Goal: Transaction & Acquisition: Purchase product/service

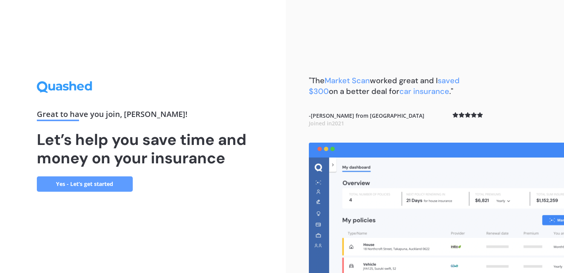
click at [121, 186] on link "Yes - Let’s get started" at bounding box center [85, 184] width 96 height 15
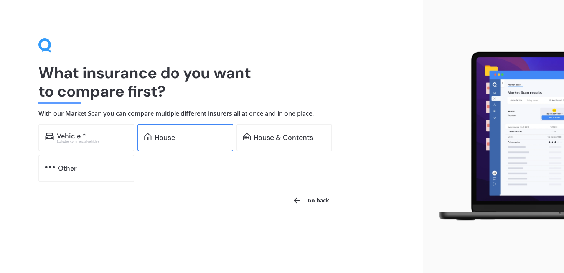
click at [179, 142] on div "House" at bounding box center [185, 138] width 96 height 28
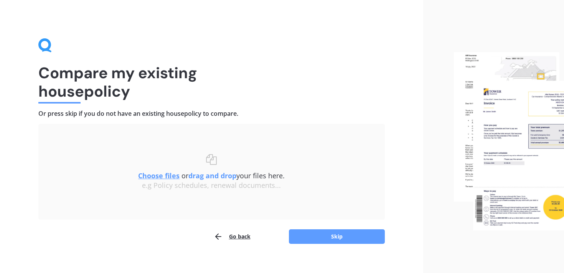
click at [160, 178] on u "Choose files" at bounding box center [158, 175] width 41 height 9
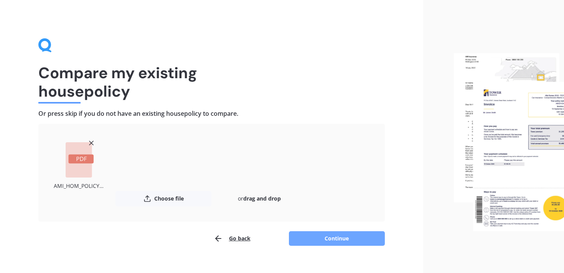
click at [322, 233] on button "Continue" at bounding box center [337, 238] width 96 height 15
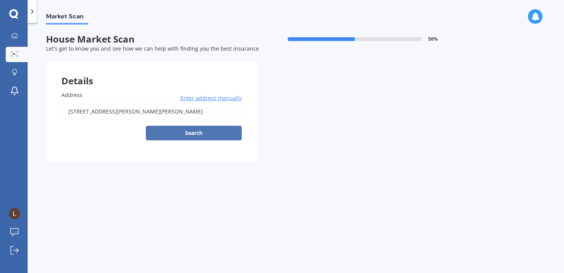
click at [207, 135] on button "Search" at bounding box center [194, 133] width 96 height 15
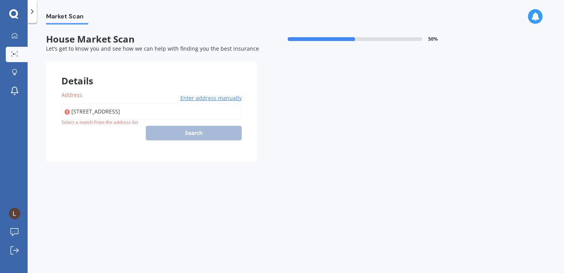
type input "[STREET_ADDRESS]"
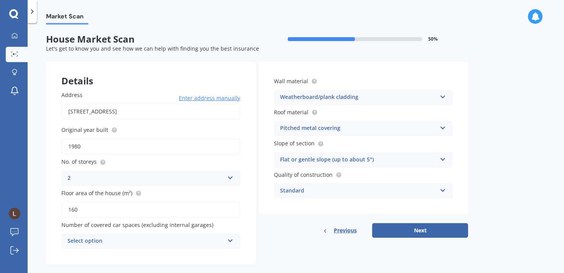
scroll to position [12, 0]
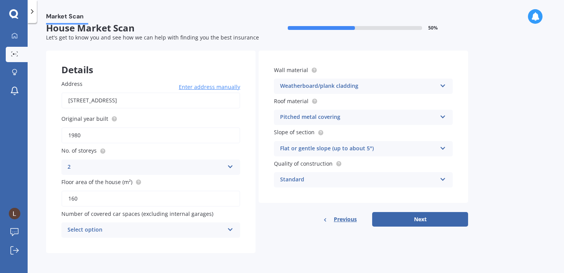
click at [221, 228] on div "Select option" at bounding box center [146, 230] width 157 height 9
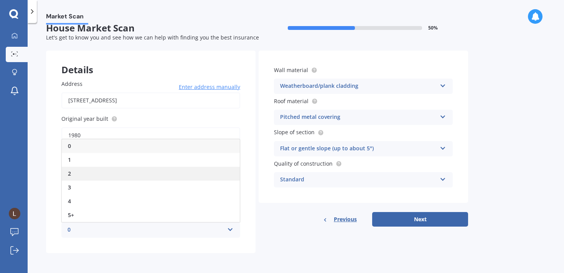
click at [136, 171] on div "2" at bounding box center [151, 174] width 178 height 14
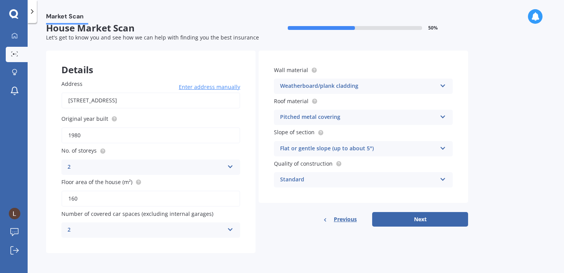
click at [369, 149] on div "Flat or gentle slope (up to about 5°)" at bounding box center [358, 148] width 157 height 9
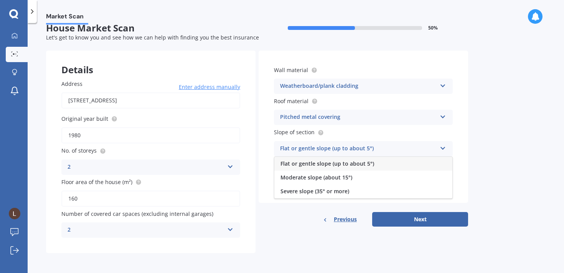
click at [357, 161] on span "Flat or gentle slope (up to about 5°)" at bounding box center [328, 163] width 94 height 7
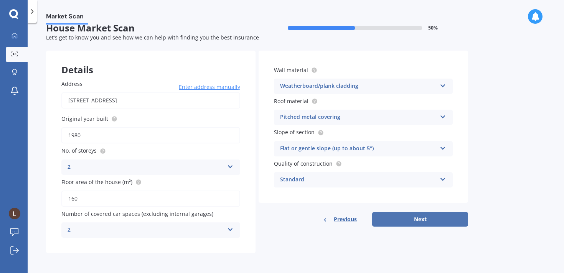
click at [429, 220] on button "Next" at bounding box center [420, 219] width 96 height 15
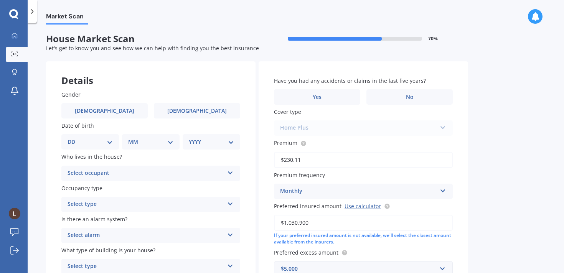
scroll to position [0, 0]
click at [191, 115] on span "[DEMOGRAPHIC_DATA]" at bounding box center [197, 111] width 61 height 7
click at [0, 0] on input "[DEMOGRAPHIC_DATA]" at bounding box center [0, 0] width 0 height 0
click at [108, 145] on select "DD 01 02 03 04 05 06 07 08 09 10 11 12 13 14 15 16 17 18 19 20 21 22 23 24 25 2…" at bounding box center [90, 142] width 45 height 8
select select "25"
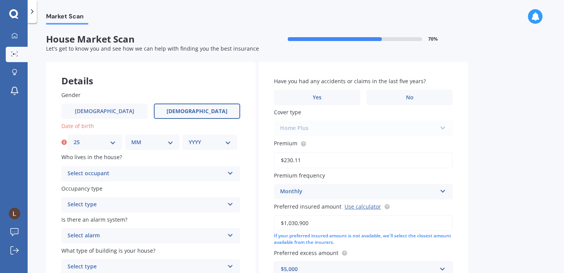
click at [144, 144] on select "MM 01 02 03 04 05 06 07 08 09 10 11 12" at bounding box center [152, 142] width 42 height 8
select select "06"
click at [206, 146] on select "YYYY 2009 2008 2007 2006 2005 2004 2003 2002 2001 2000 1999 1998 1997 1996 1995…" at bounding box center [210, 142] width 42 height 8
select select "1989"
click at [113, 172] on div "Select occupant" at bounding box center [146, 173] width 157 height 9
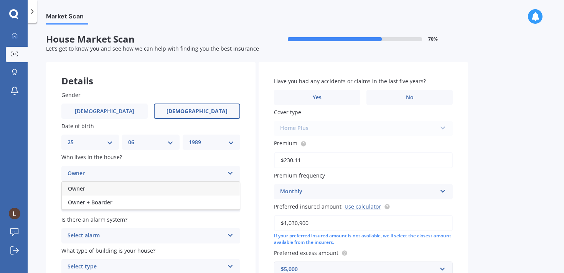
click at [108, 189] on div "Owner" at bounding box center [151, 189] width 178 height 14
click at [108, 175] on div "Owner" at bounding box center [146, 173] width 157 height 9
click at [106, 204] on span "Owner + Boarder" at bounding box center [90, 202] width 45 height 7
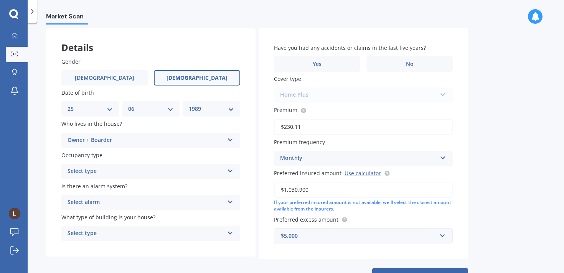
scroll to position [34, 0]
click at [145, 175] on div "Select type" at bounding box center [146, 171] width 157 height 9
click at [138, 190] on div "Permanent" at bounding box center [151, 186] width 178 height 14
click at [137, 200] on div "Select alarm" at bounding box center [146, 202] width 157 height 9
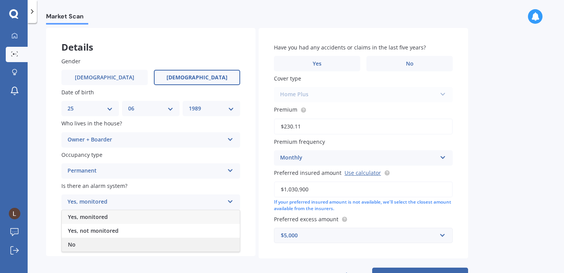
click at [118, 242] on div "No" at bounding box center [151, 245] width 178 height 14
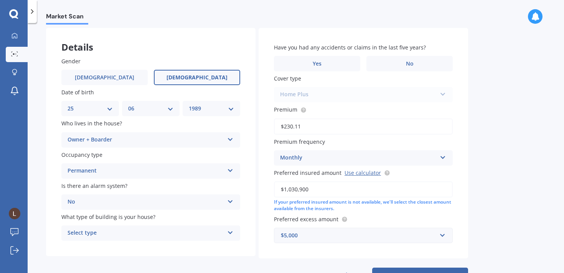
scroll to position [64, 0]
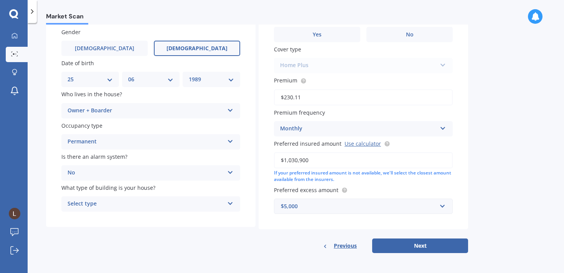
click at [157, 201] on div "Select type" at bounding box center [146, 204] width 157 height 9
click at [155, 221] on div "Freestanding" at bounding box center [151, 219] width 178 height 14
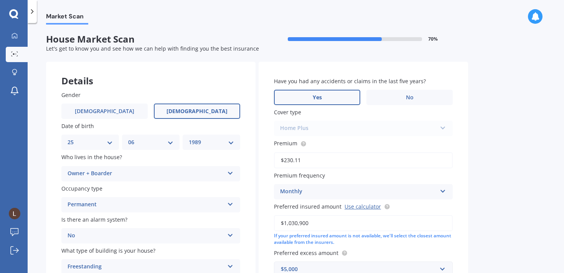
click at [343, 99] on label "Yes" at bounding box center [317, 97] width 86 height 15
click at [0, 0] on input "Yes" at bounding box center [0, 0] width 0 height 0
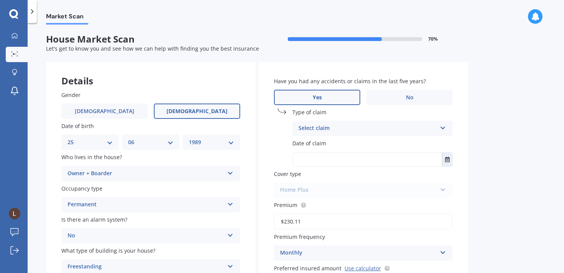
click at [395, 129] on div "Select claim" at bounding box center [368, 128] width 138 height 9
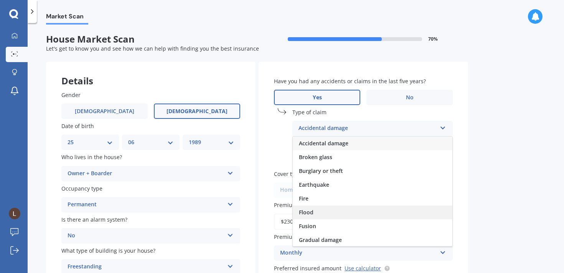
click at [331, 214] on div "Flood" at bounding box center [373, 213] width 160 height 14
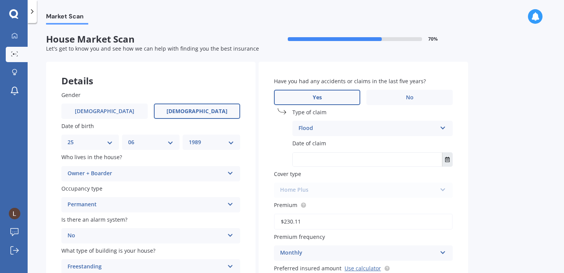
click at [451, 157] on button "Select date" at bounding box center [447, 160] width 10 height 14
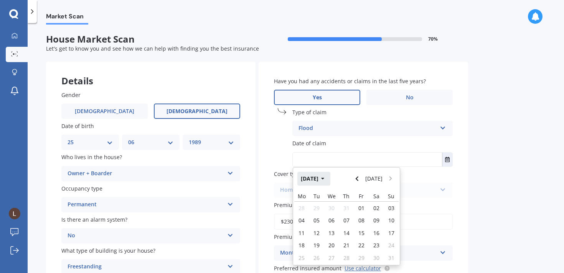
click at [327, 181] on button "[DATE]" at bounding box center [313, 179] width 33 height 14
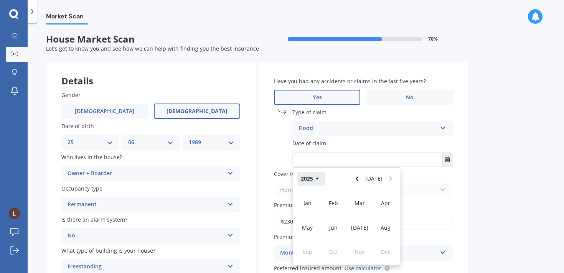
click at [320, 176] on button "2025" at bounding box center [311, 179] width 28 height 14
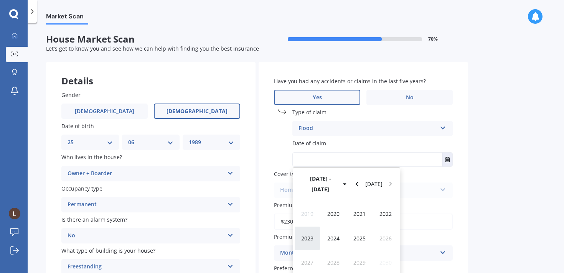
click at [308, 226] on div "2023" at bounding box center [307, 238] width 26 height 24
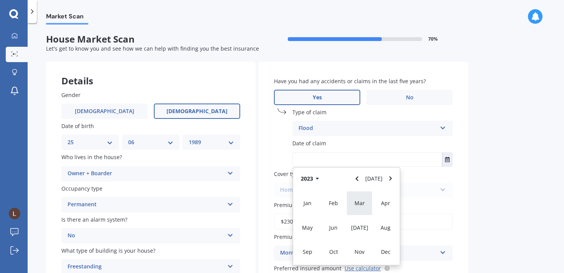
click at [365, 205] on div "Mar" at bounding box center [360, 203] width 26 height 24
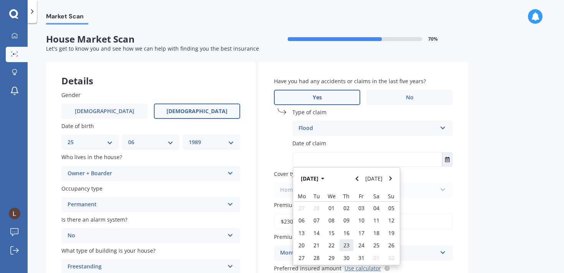
click at [349, 241] on div "23" at bounding box center [346, 245] width 15 height 12
type input "[DATE]"
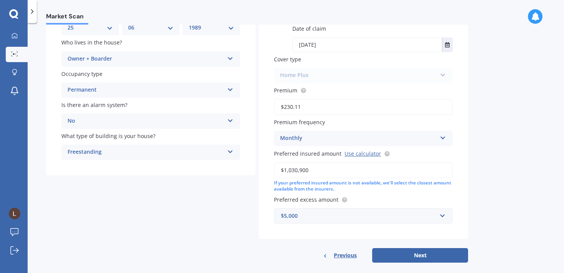
scroll to position [126, 0]
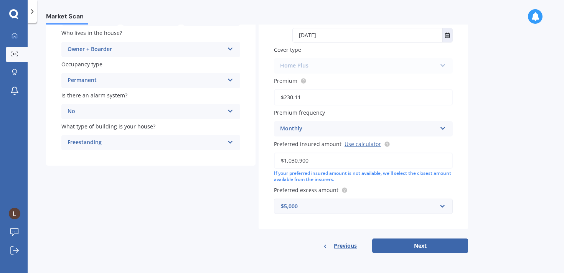
click at [371, 206] on div "$5,000" at bounding box center [359, 206] width 156 height 8
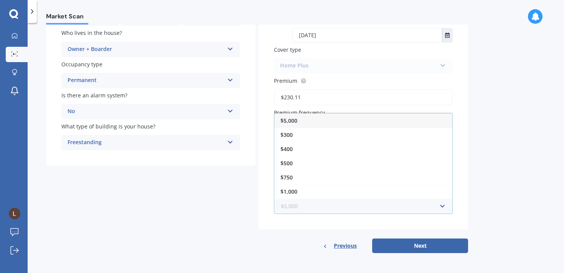
click at [371, 207] on input "text" at bounding box center [361, 206] width 172 height 15
click at [372, 208] on input "text" at bounding box center [361, 206] width 172 height 15
click at [420, 252] on button "Next" at bounding box center [420, 246] width 96 height 15
select select "25"
select select "06"
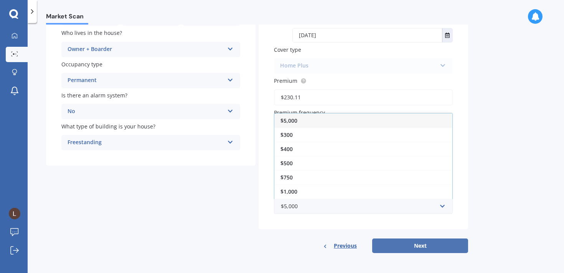
select select "1989"
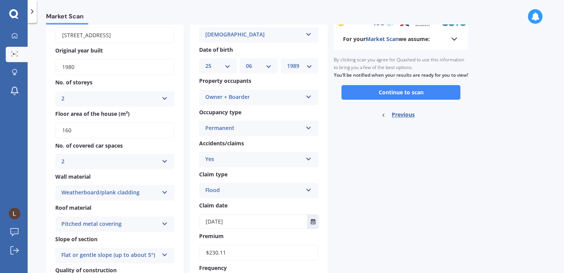
scroll to position [0, 0]
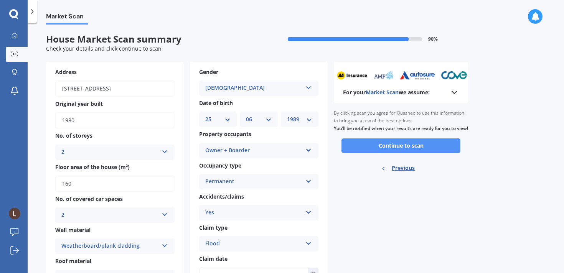
click at [421, 153] on button "Continue to scan" at bounding box center [401, 146] width 119 height 15
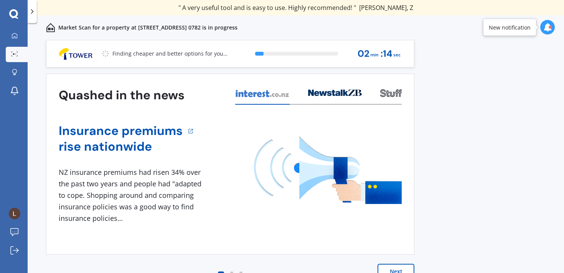
scroll to position [5, 0]
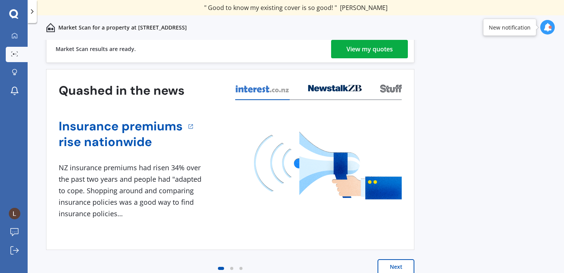
click at [392, 53] on div "View my quotes" at bounding box center [370, 49] width 46 height 18
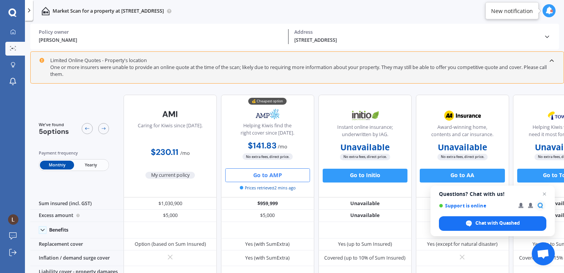
click at [246, 178] on button "Go to AMP" at bounding box center [267, 176] width 85 height 14
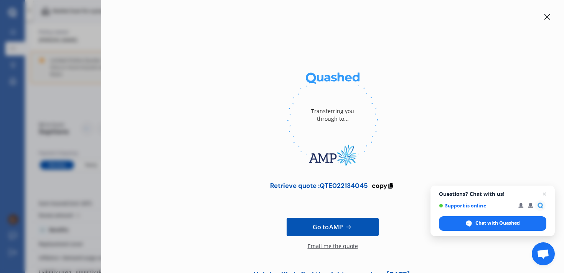
click at [544, 17] on icon at bounding box center [547, 17] width 6 height 6
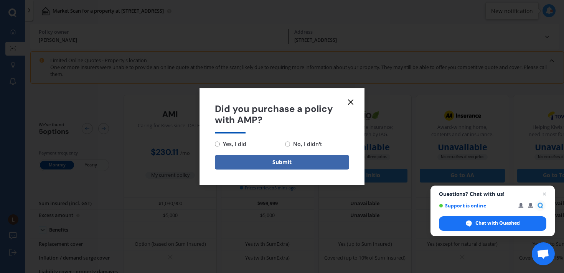
click at [349, 101] on line at bounding box center [351, 102] width 5 height 5
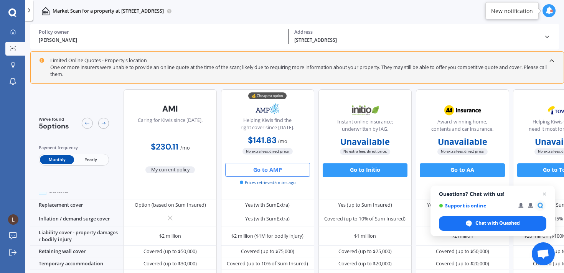
scroll to position [43, 0]
